Goal: Task Accomplishment & Management: Manage account settings

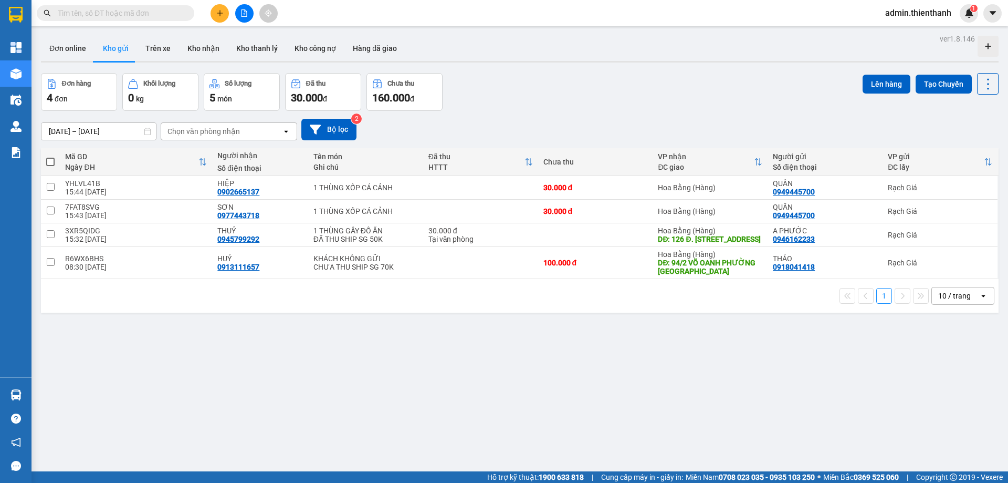
click at [896, 14] on span "admin.thienthanh" at bounding box center [918, 12] width 83 height 13
click at [897, 40] on li "Đăng xuất" at bounding box center [917, 32] width 85 height 17
